Goal: Information Seeking & Learning: Understand process/instructions

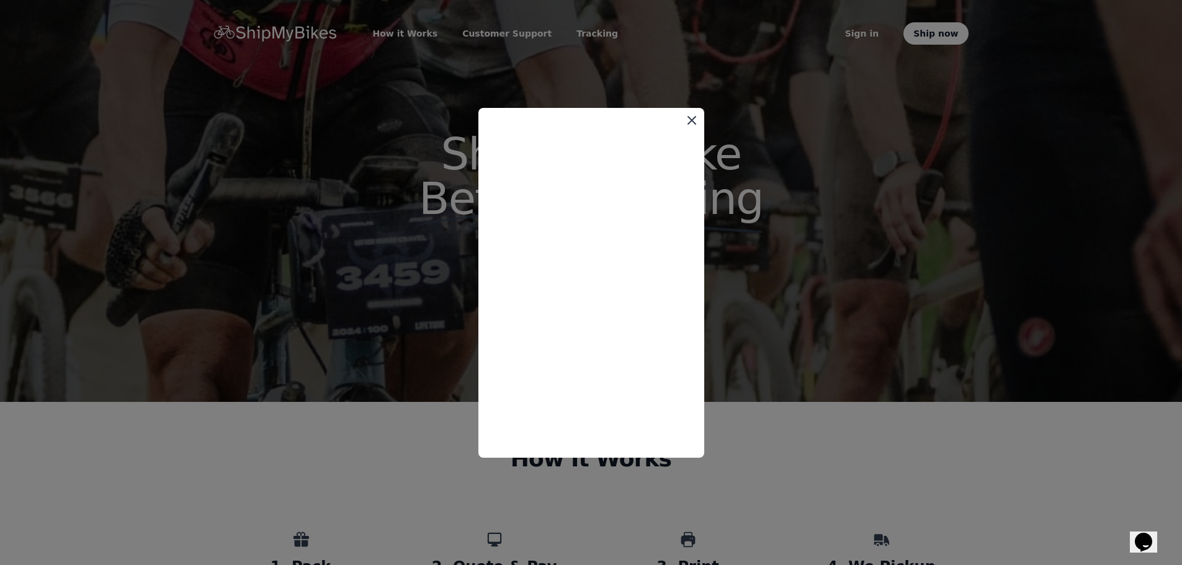
click at [691, 117] on icon at bounding box center [691, 120] width 15 height 15
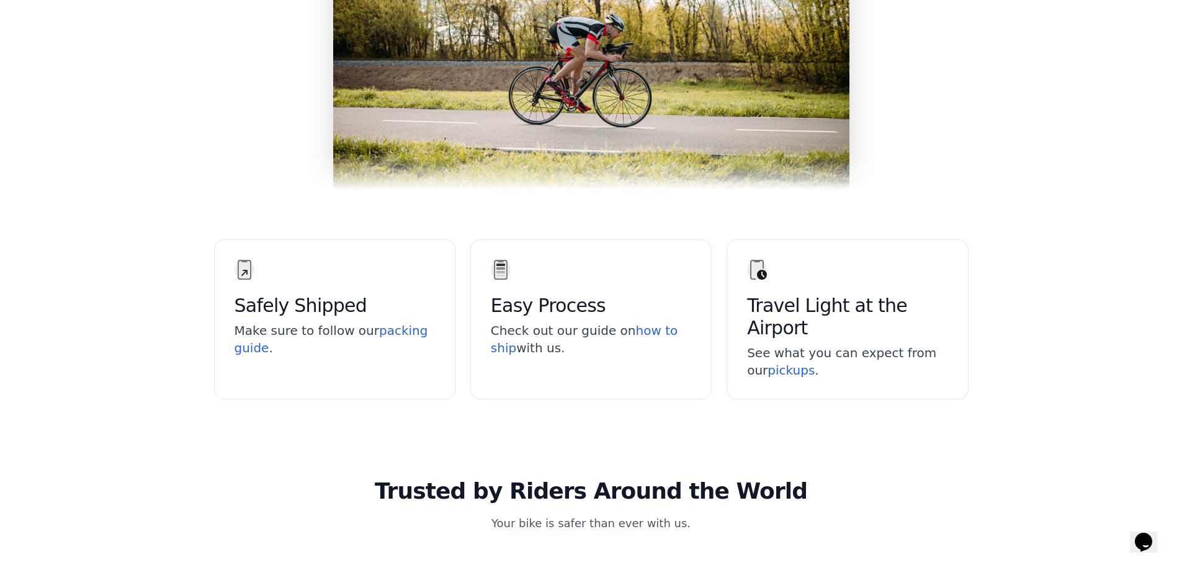
scroll to position [1924, 0]
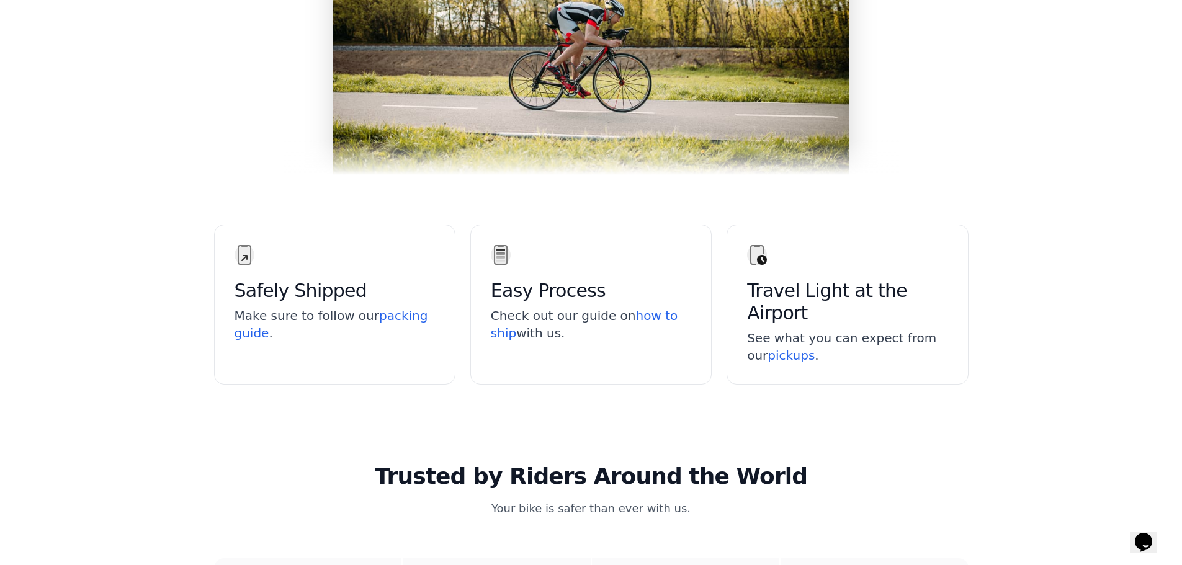
click at [768, 354] on span "pickups" at bounding box center [791, 355] width 47 height 15
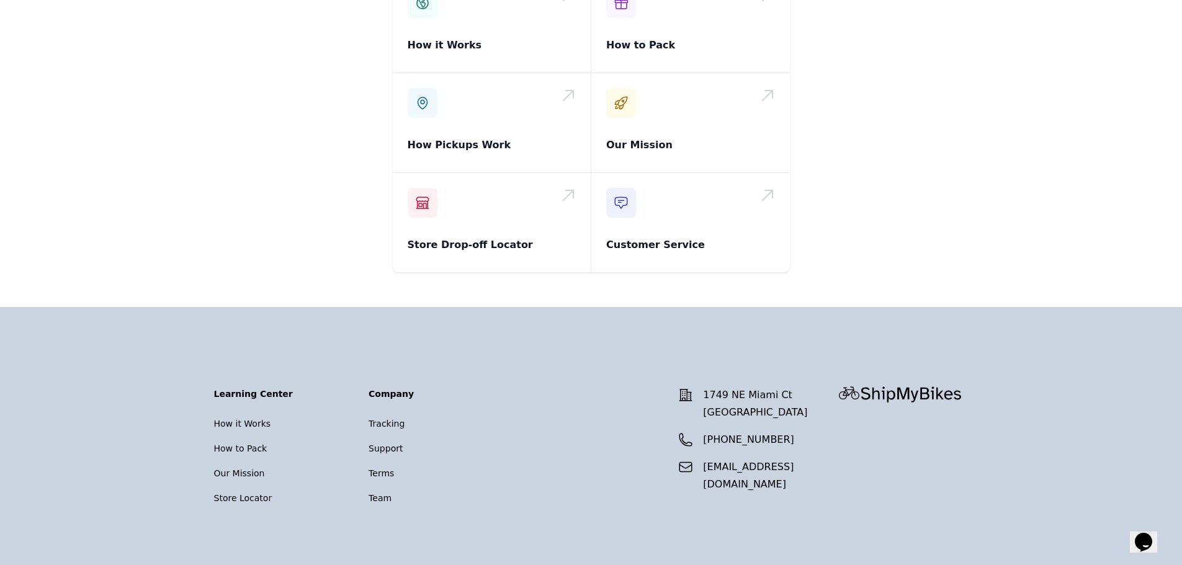
scroll to position [2168, 0]
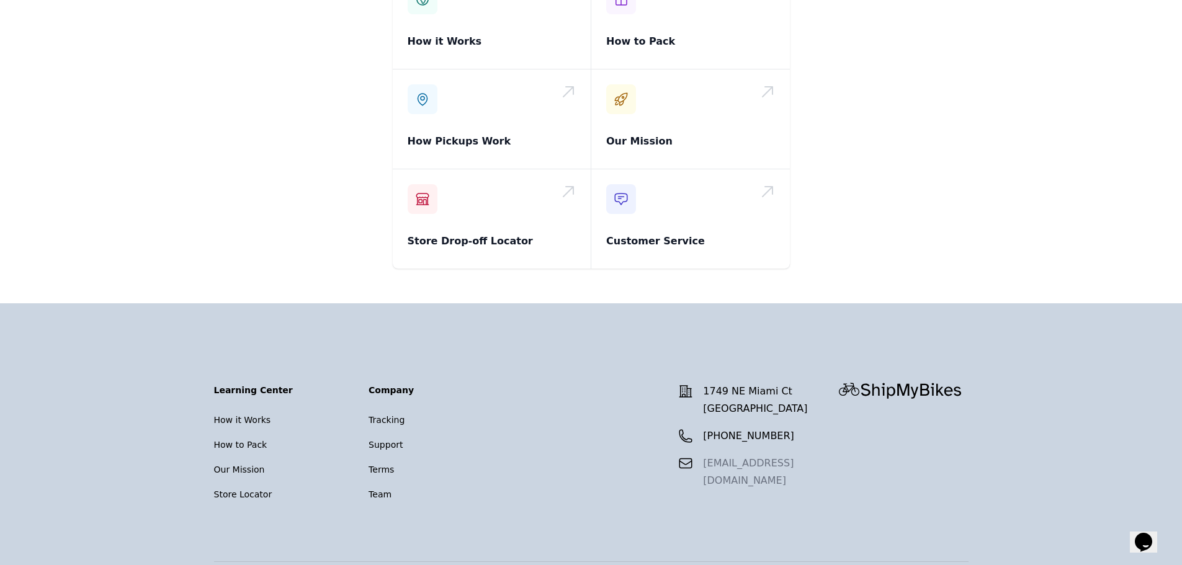
click at [789, 457] on link "[EMAIL_ADDRESS][DOMAIN_NAME]" at bounding box center [748, 471] width 91 height 29
click at [235, 415] on link "How it Works" at bounding box center [242, 420] width 57 height 10
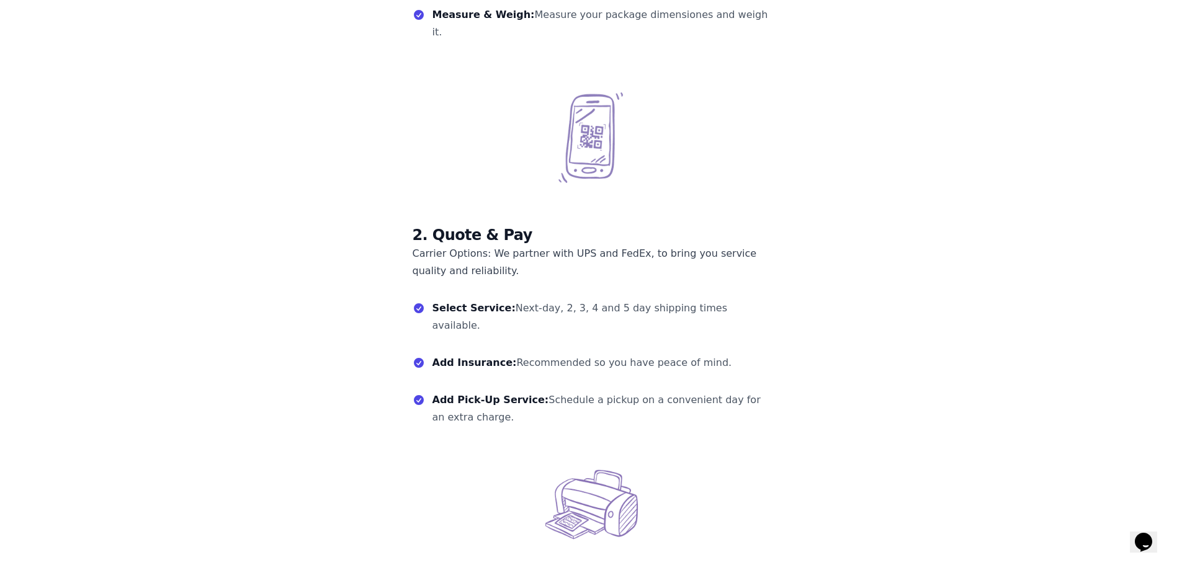
scroll to position [241, 0]
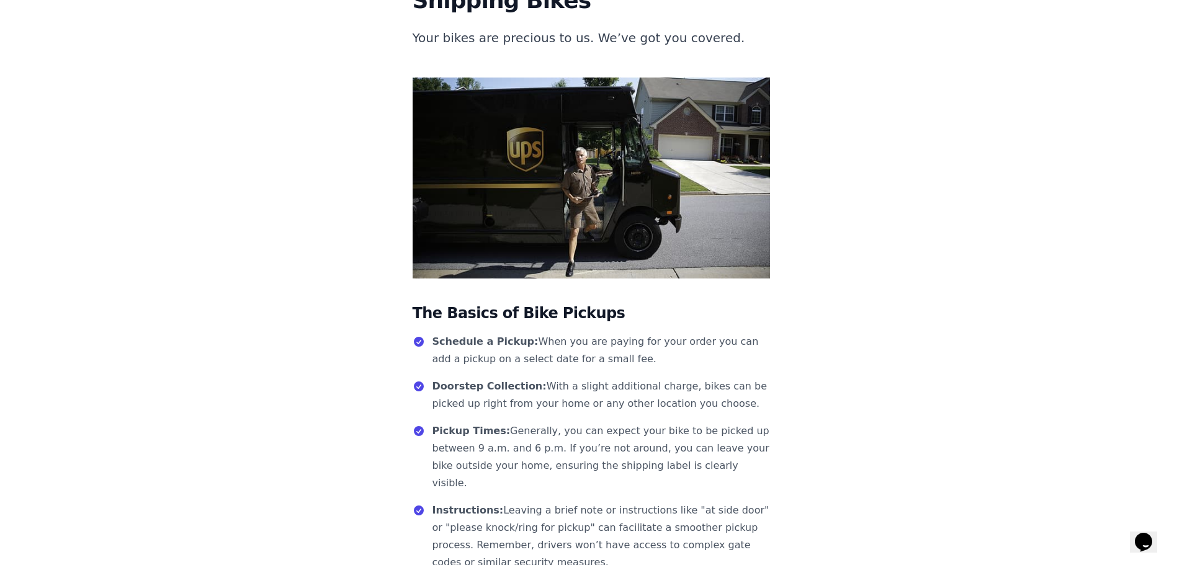
scroll to position [2168, 0]
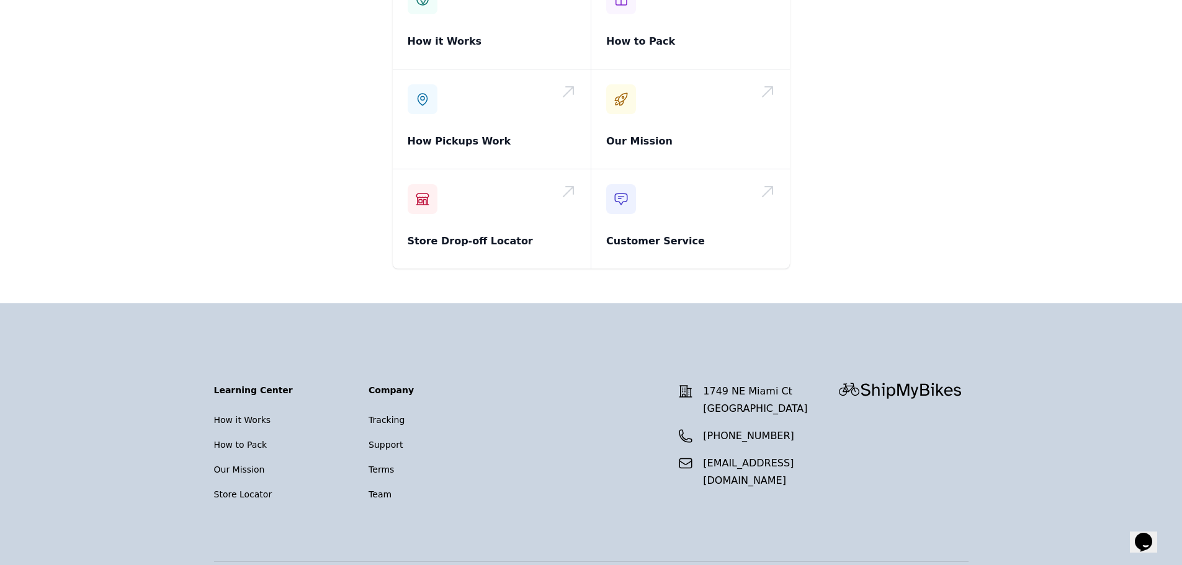
scroll to position [1924, 0]
